Goal: Information Seeking & Learning: Learn about a topic

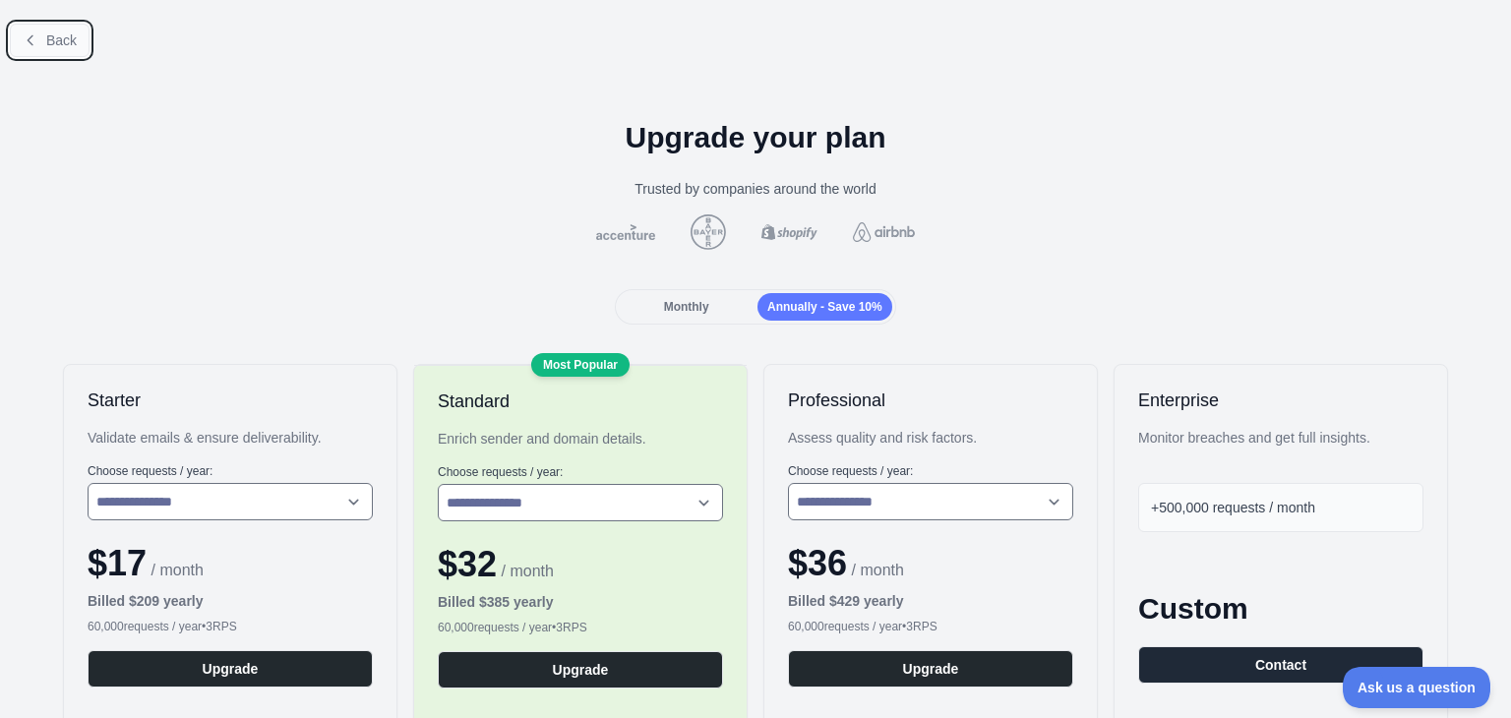
click at [52, 42] on span "Back" at bounding box center [61, 40] width 31 height 16
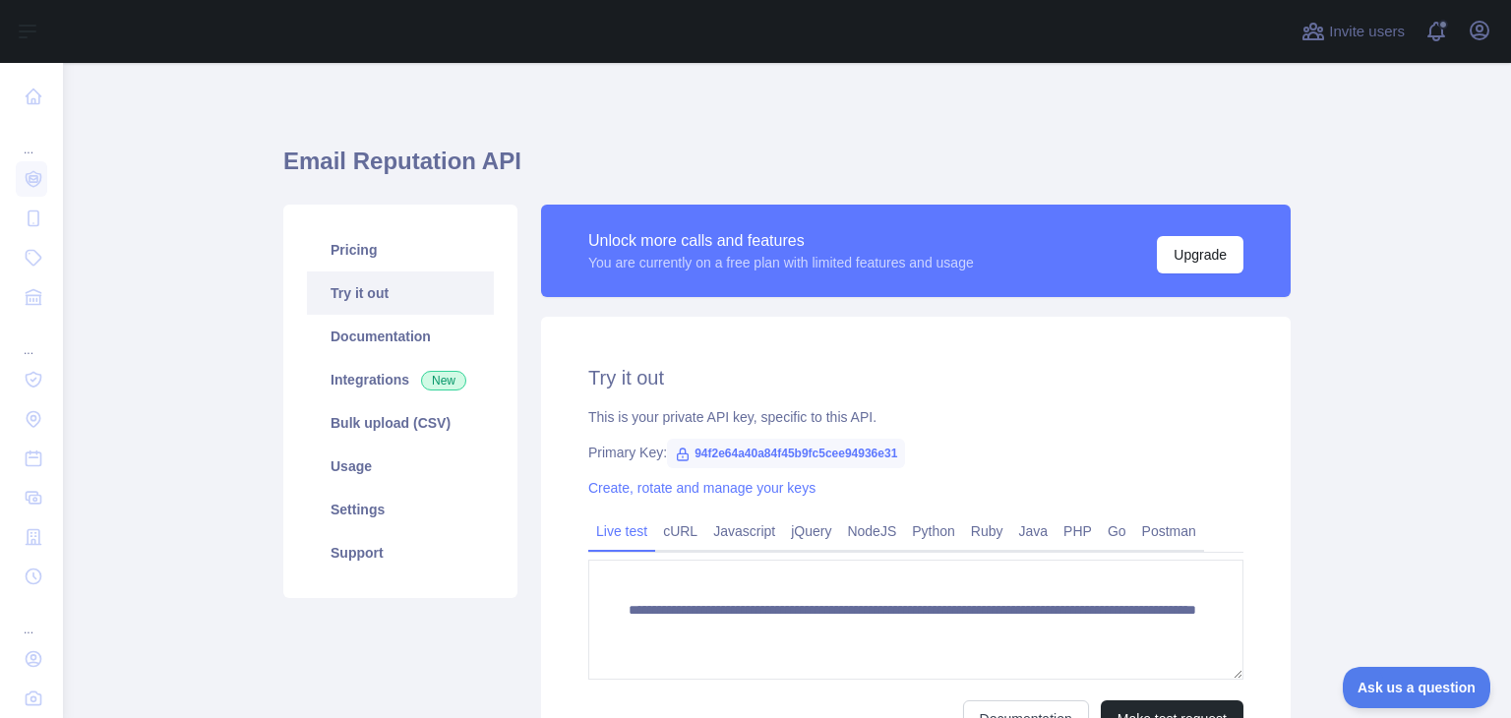
scroll to position [5, 0]
click at [355, 471] on link "Usage" at bounding box center [400, 465] width 187 height 43
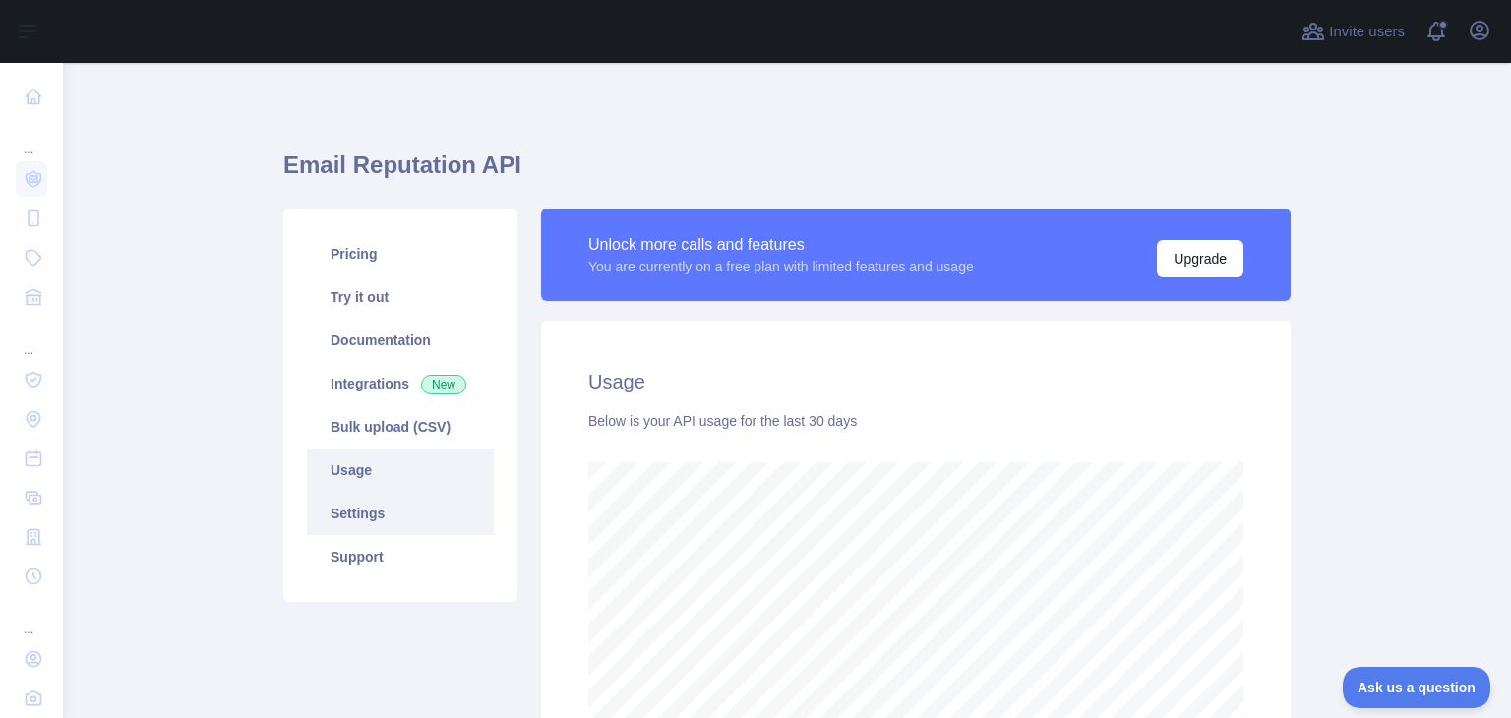
click at [389, 518] on link "Settings" at bounding box center [400, 513] width 187 height 43
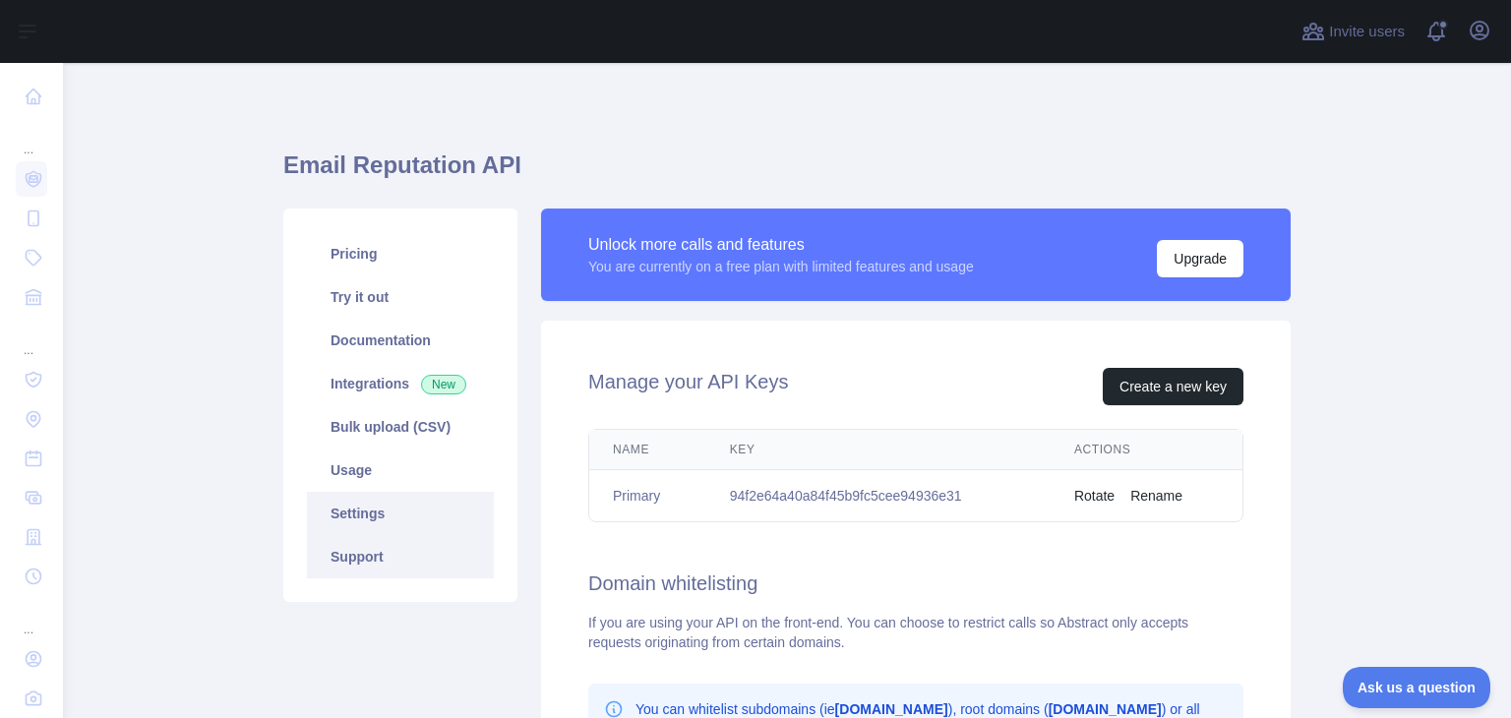
click at [382, 557] on link "Support" at bounding box center [400, 556] width 187 height 43
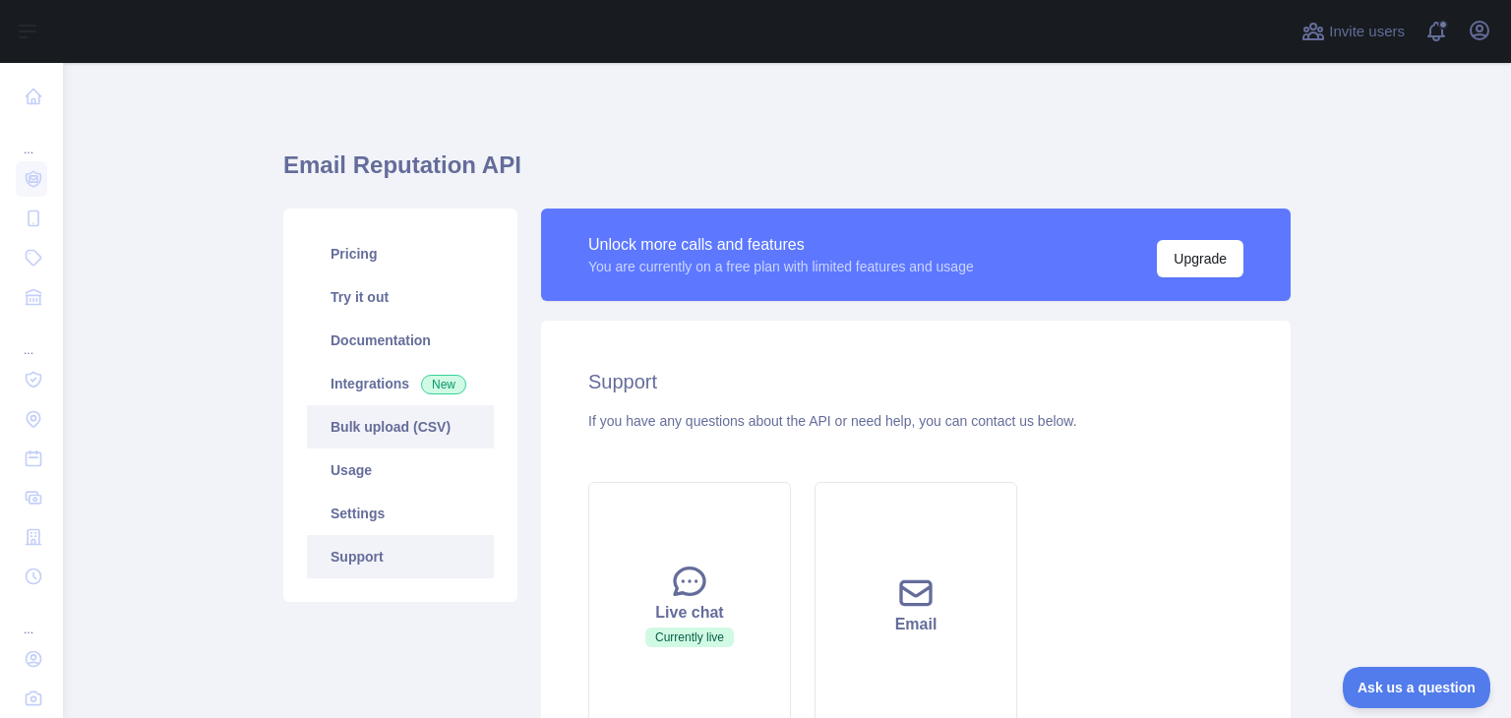
click at [407, 426] on link "Bulk upload (CSV)" at bounding box center [400, 426] width 187 height 43
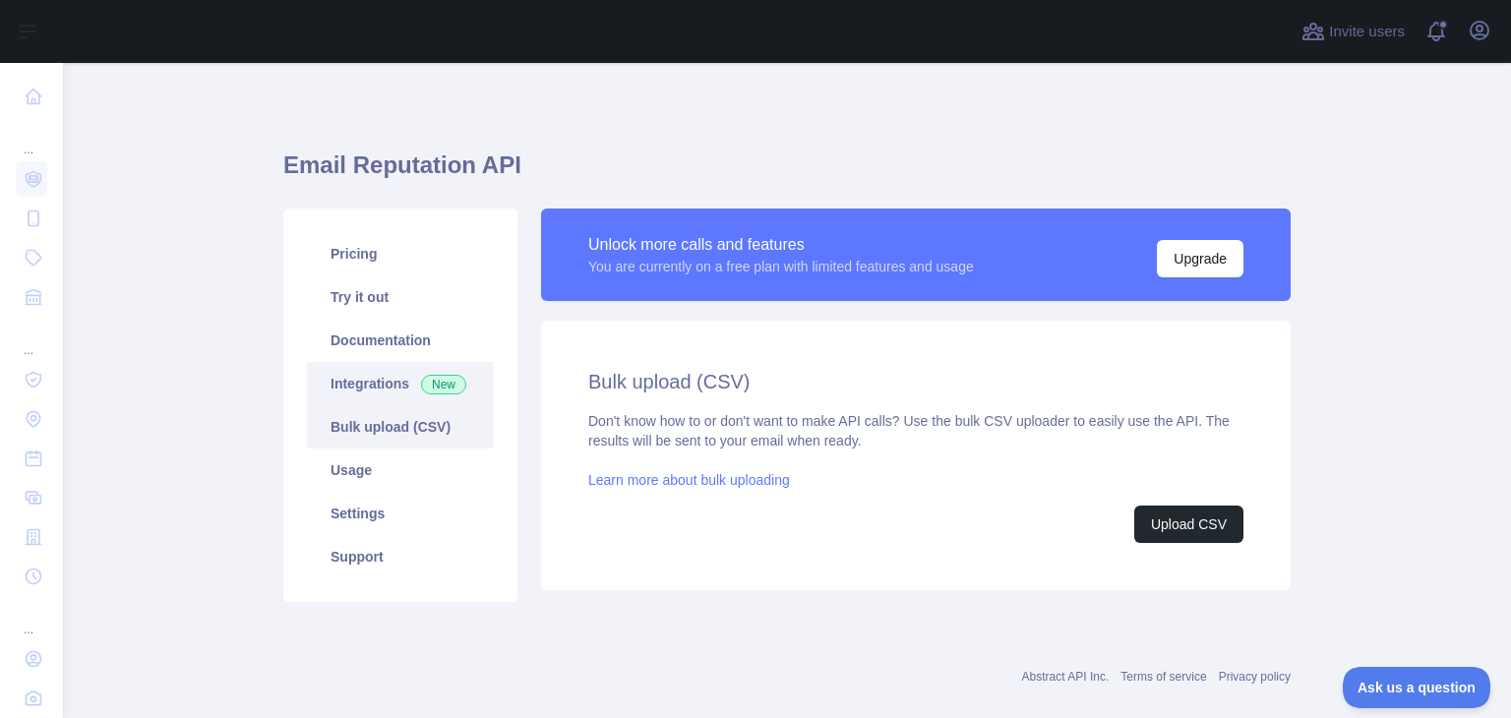
click at [384, 372] on link "Integrations New" at bounding box center [400, 383] width 187 height 43
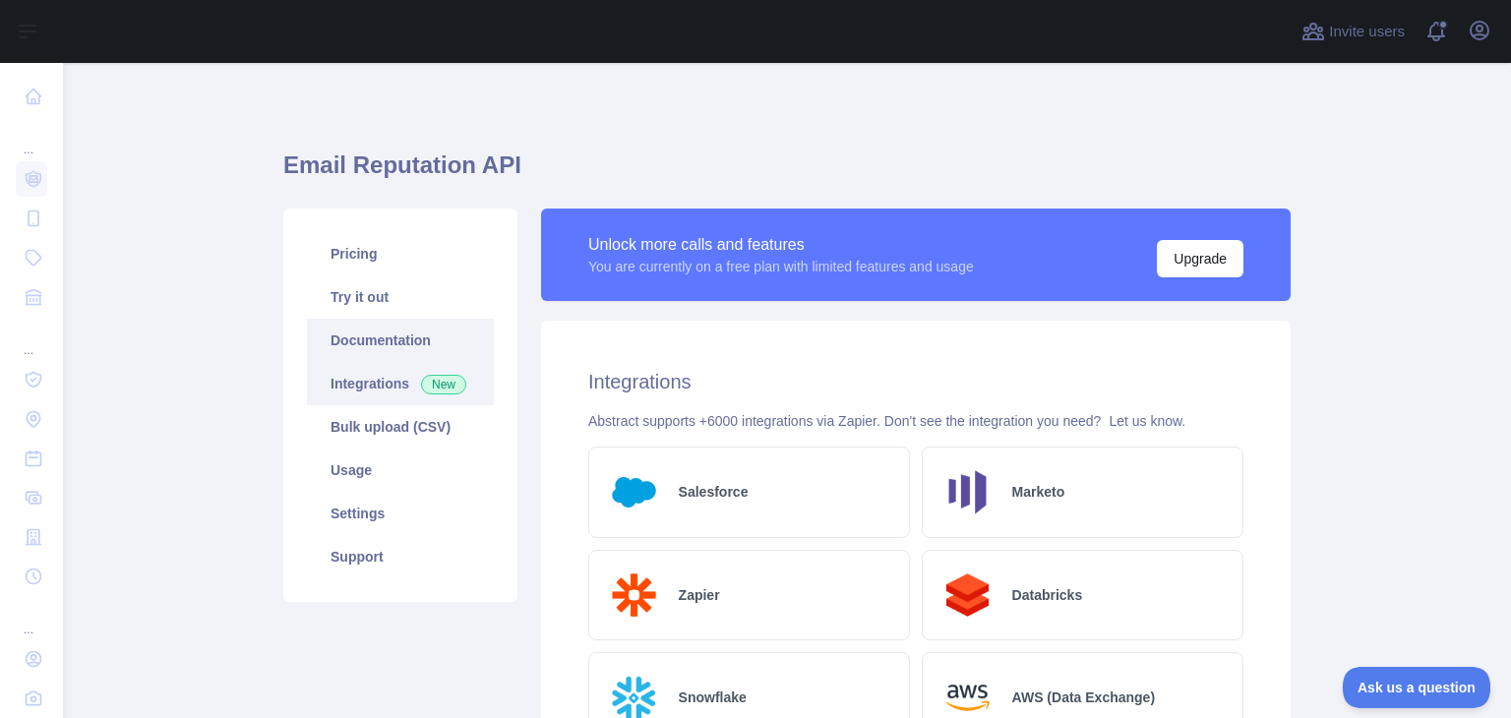
click at [405, 341] on link "Documentation" at bounding box center [400, 340] width 187 height 43
click at [365, 292] on link "Try it out" at bounding box center [400, 297] width 187 height 43
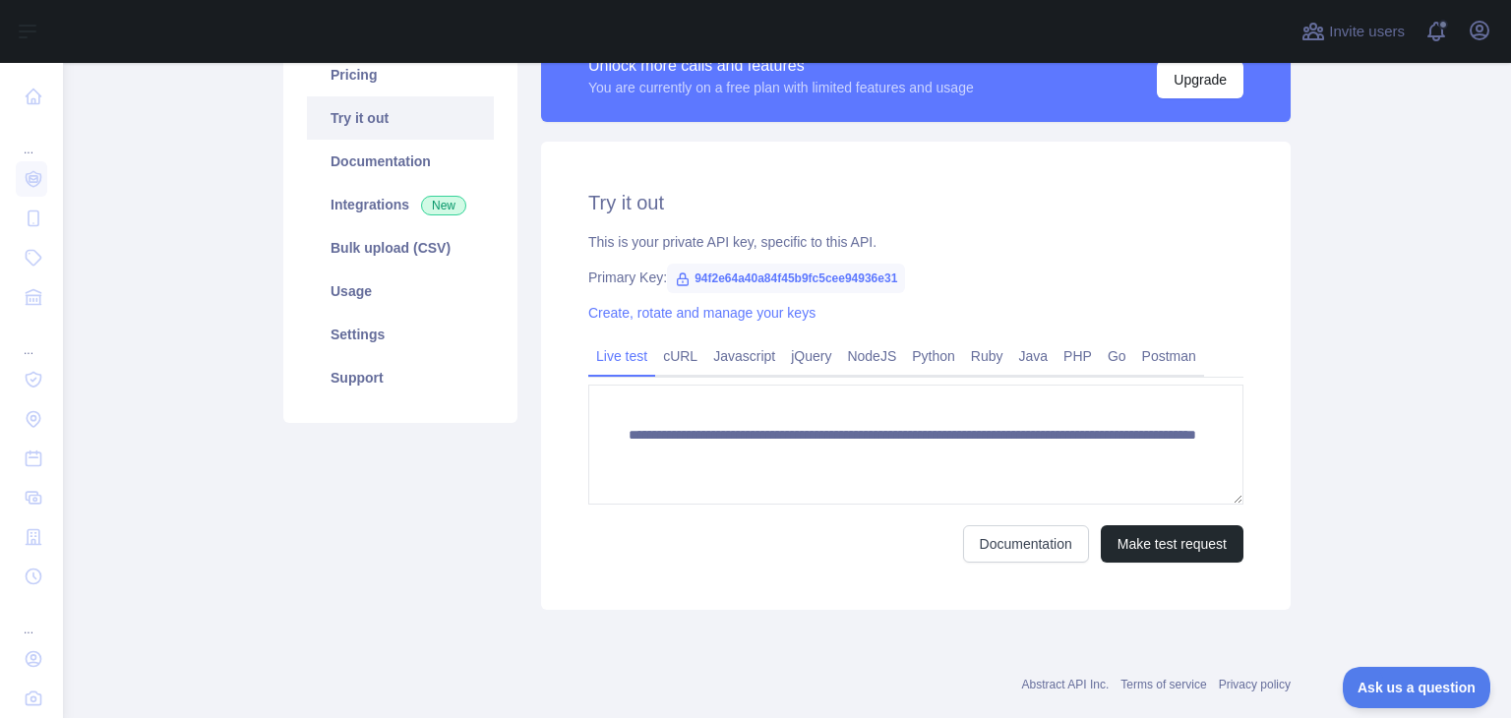
scroll to position [180, 0]
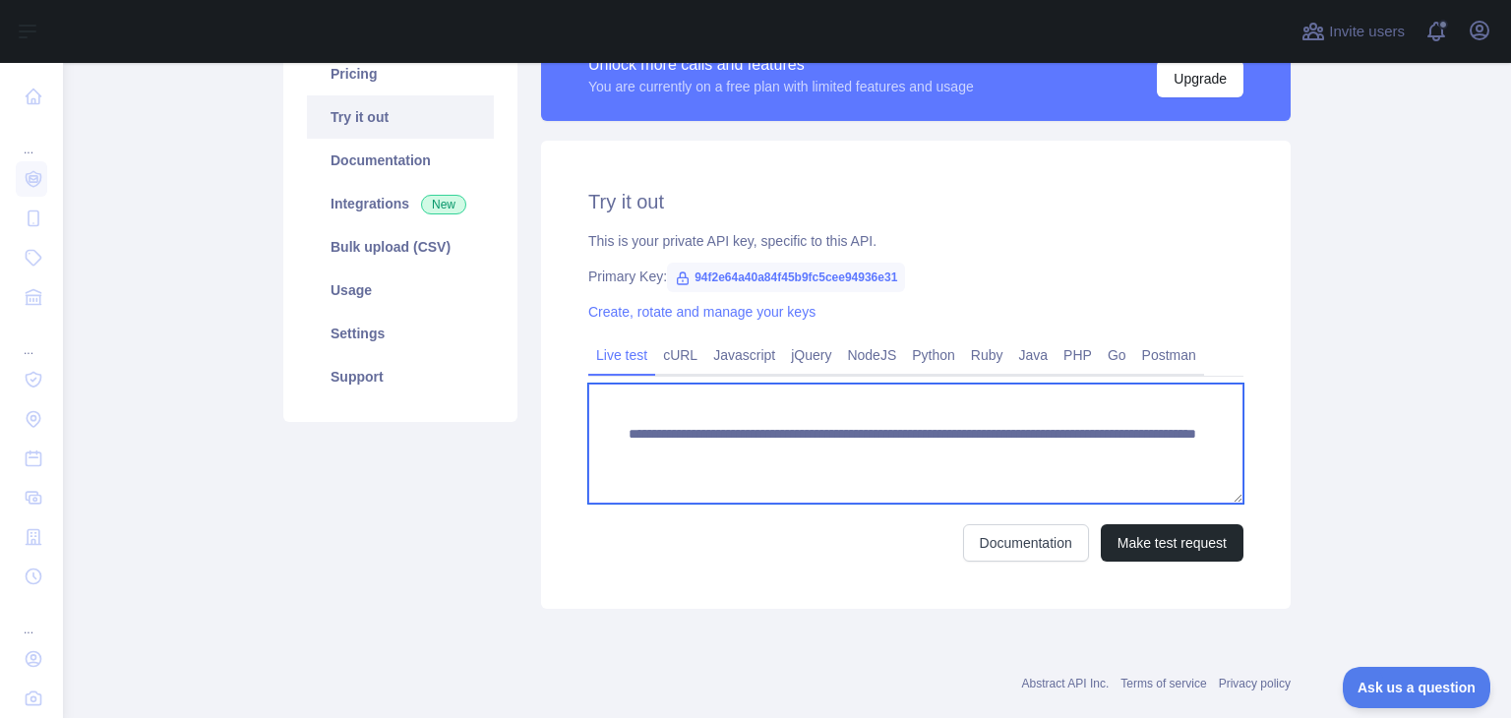
drag, startPoint x: 901, startPoint y: 456, endPoint x: 673, endPoint y: 463, distance: 228.4
click at [673, 463] on textarea "**********" at bounding box center [915, 444] width 655 height 120
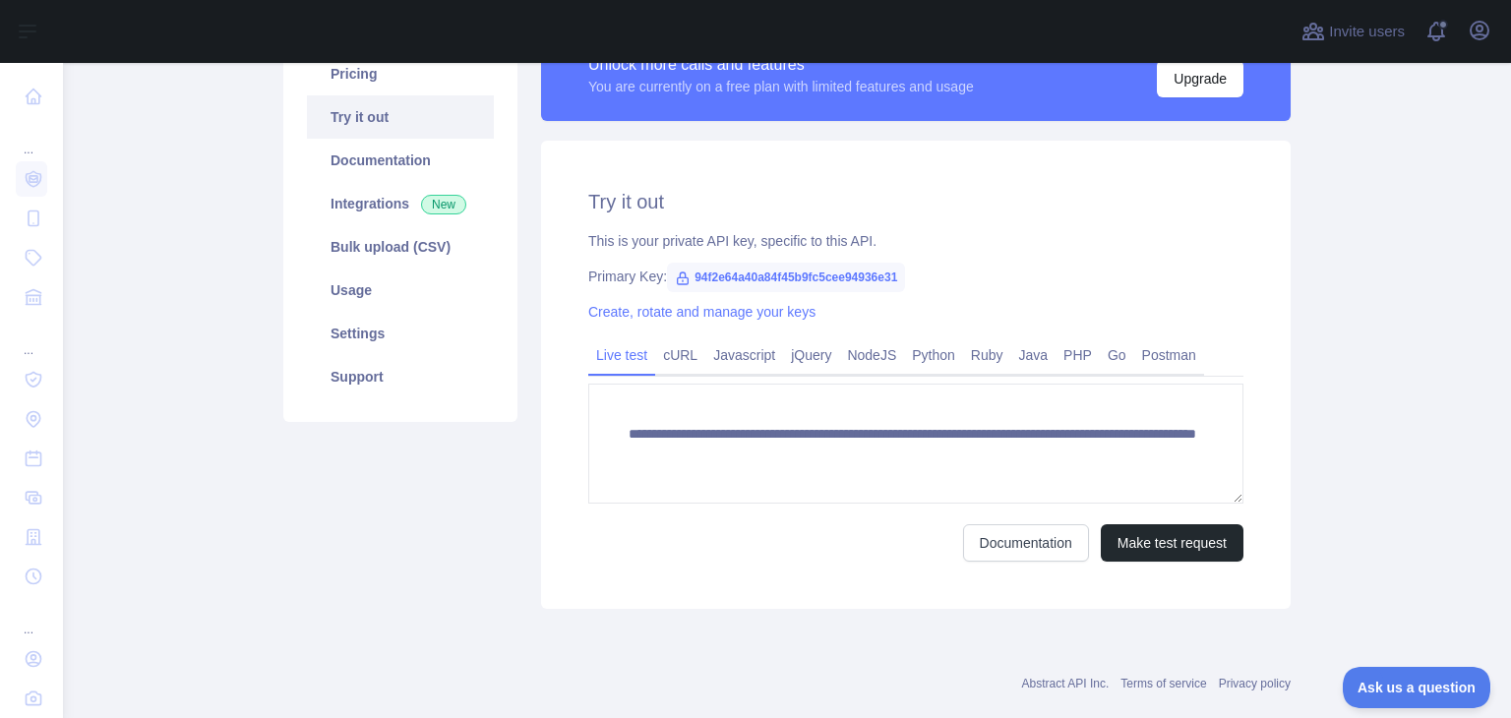
click at [1369, 358] on main "**********" at bounding box center [787, 390] width 1448 height 655
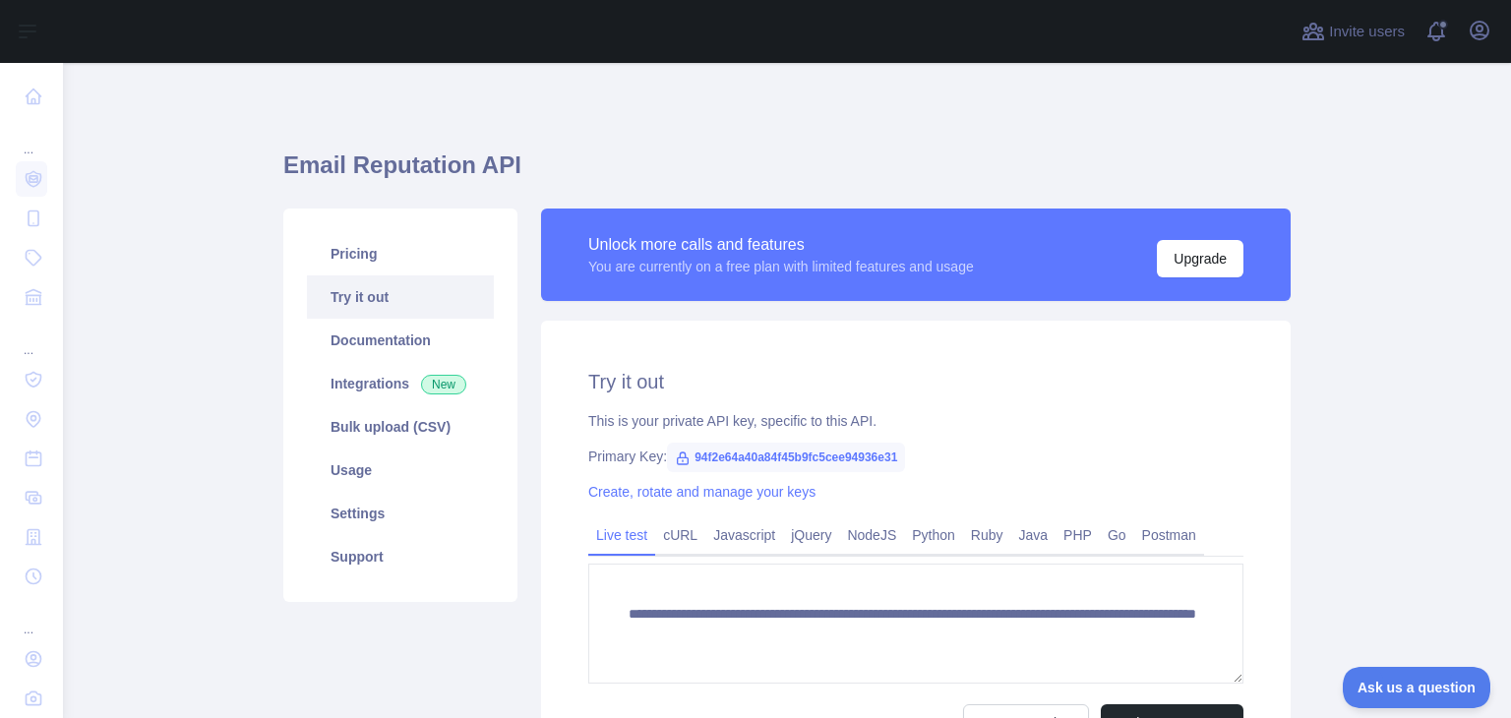
scroll to position [31, 0]
